Goal: Transaction & Acquisition: Purchase product/service

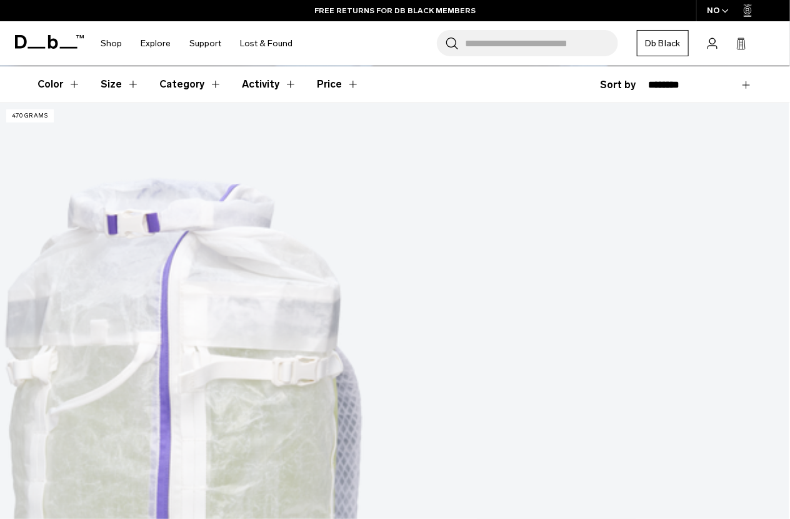
scroll to position [307, 0]
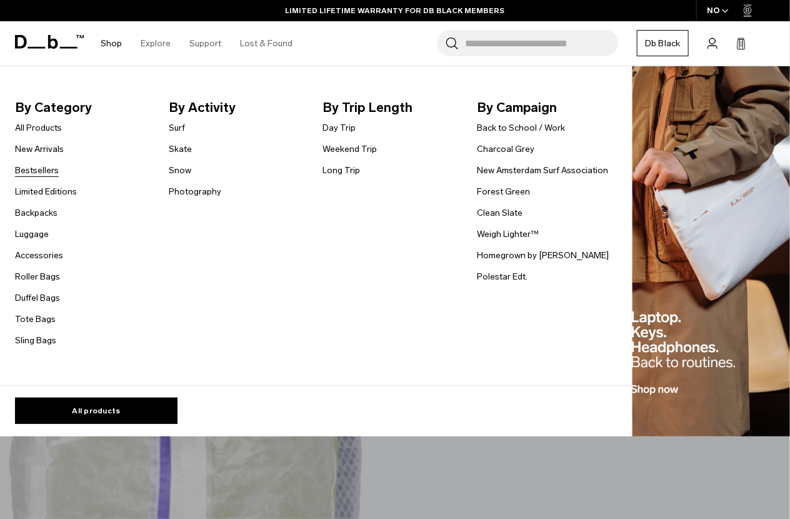
click at [46, 169] on link "Bestsellers" at bounding box center [37, 170] width 44 height 13
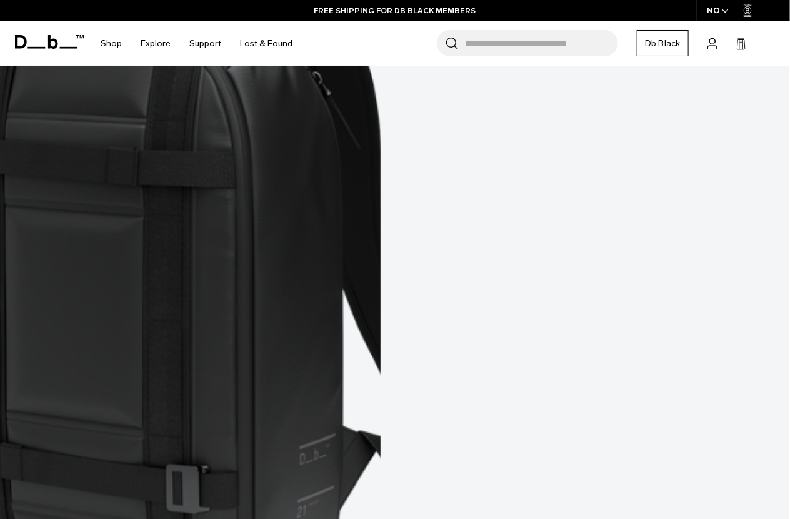
scroll to position [2546, 0]
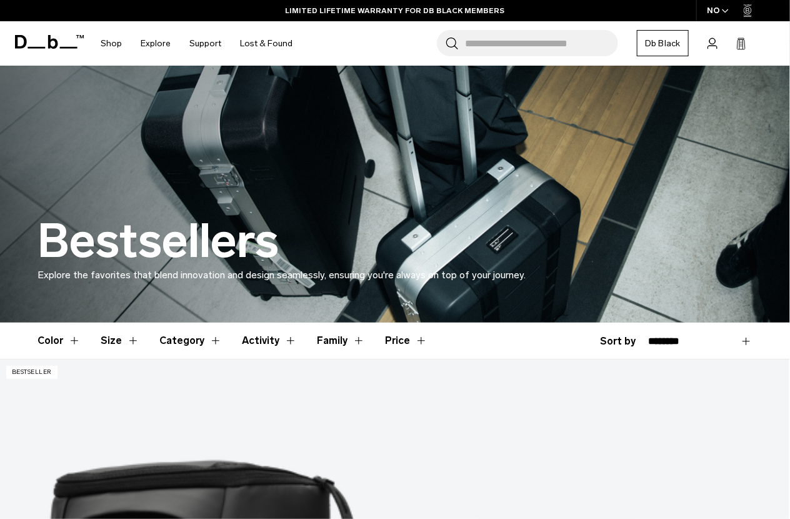
scroll to position [0, 0]
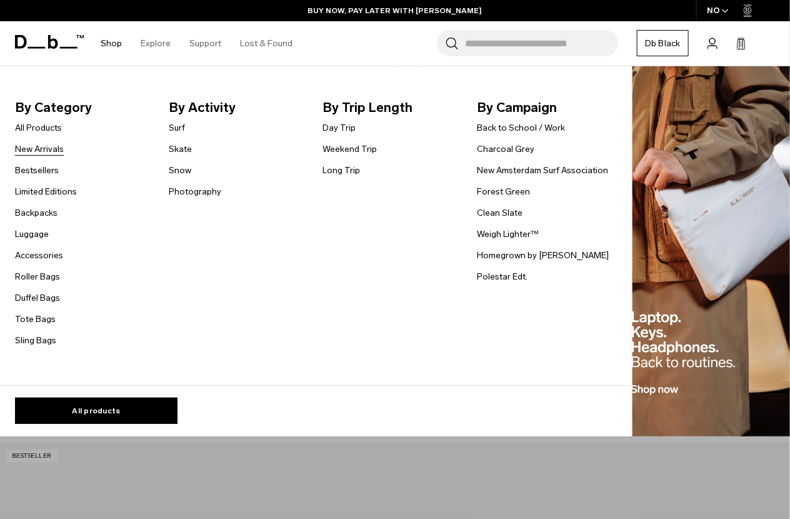
click at [37, 148] on link "New Arrivals" at bounding box center [39, 149] width 49 height 13
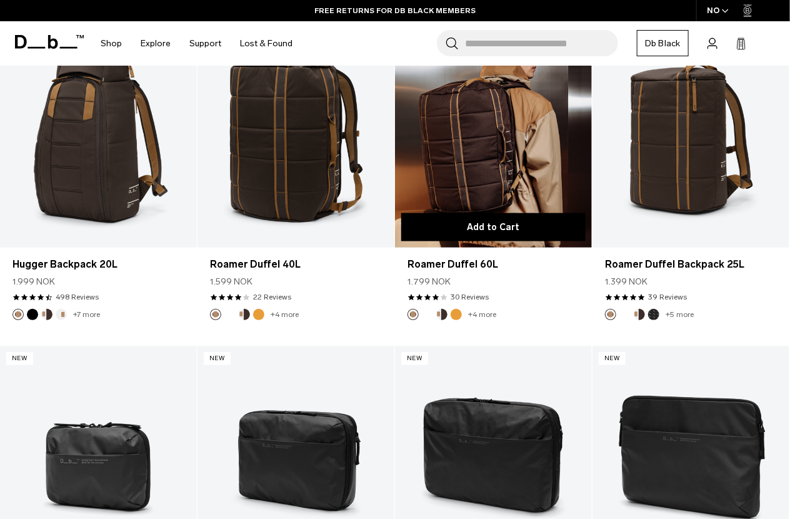
scroll to position [2270, 0]
